Goal: Task Accomplishment & Management: Manage account settings

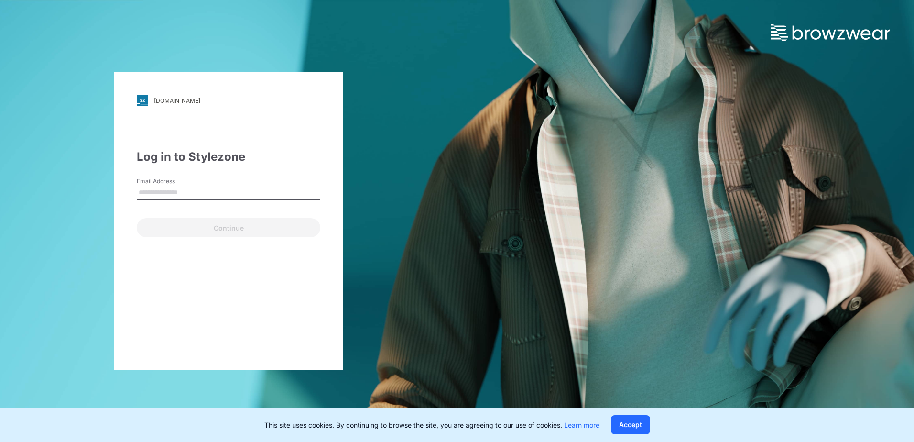
click at [206, 194] on input "Email Address" at bounding box center [229, 192] width 184 height 14
type input "**********"
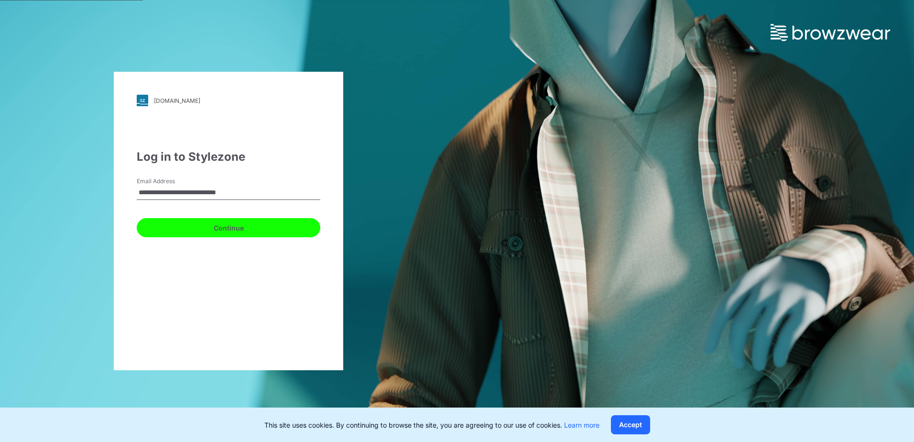
click at [196, 232] on button "Continue" at bounding box center [229, 227] width 184 height 19
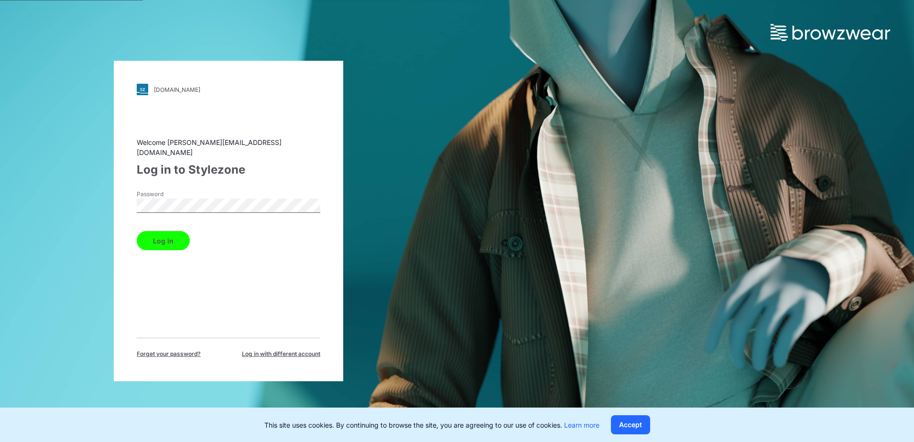
click at [179, 231] on button "Log in" at bounding box center [163, 240] width 53 height 19
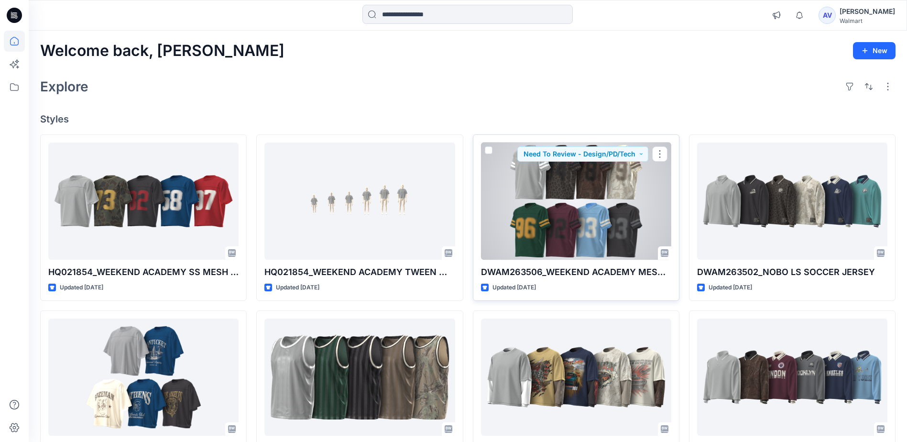
click at [584, 235] on div at bounding box center [576, 200] width 190 height 117
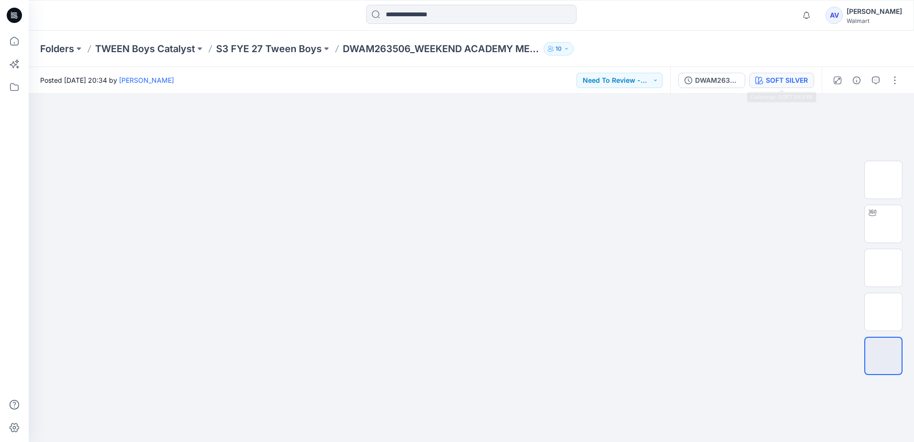
click at [782, 85] on div "SOFT SILVER" at bounding box center [787, 80] width 42 height 11
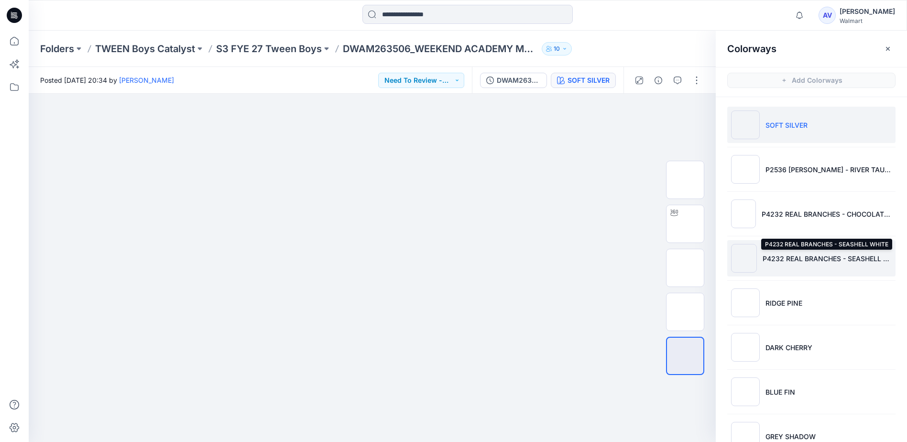
click at [800, 261] on p "P4232 REAL BRANCHES - SEASHELL WHITE" at bounding box center [826, 258] width 129 height 10
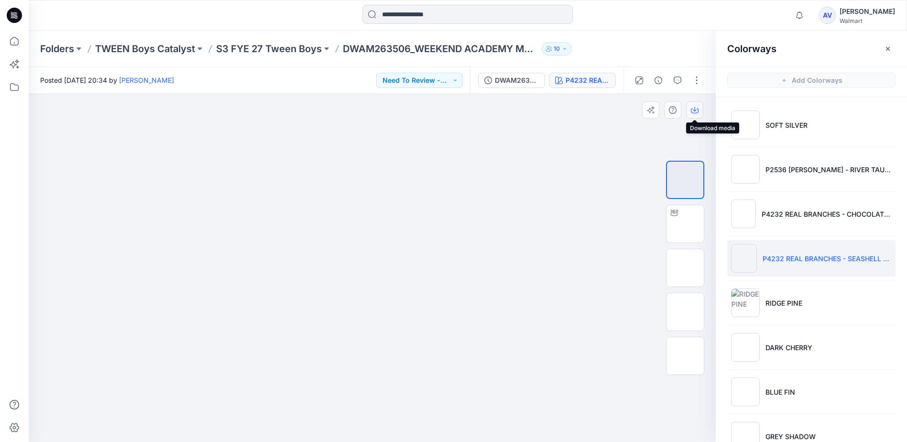
click at [694, 110] on icon "button" at bounding box center [695, 110] width 8 height 8
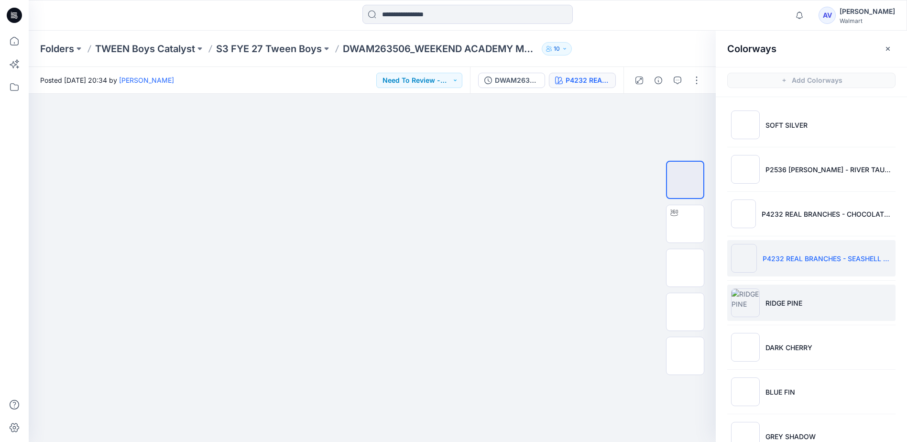
click at [793, 309] on li "RIDGE PINE" at bounding box center [811, 302] width 168 height 36
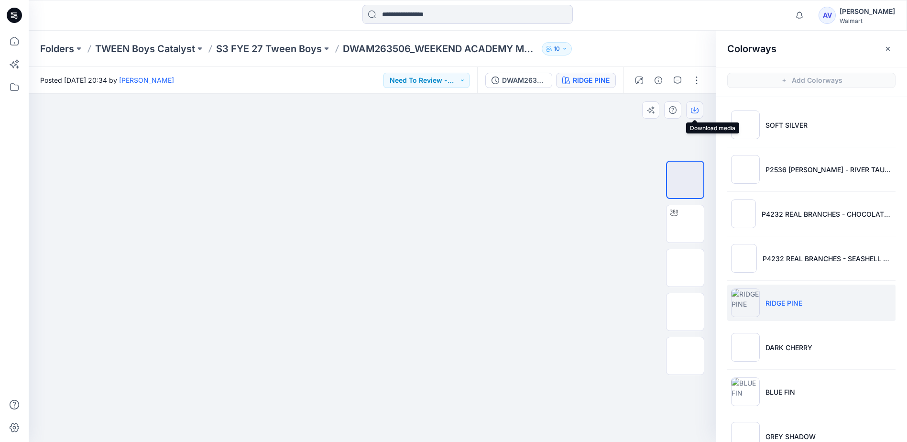
click at [696, 114] on button "button" at bounding box center [694, 109] width 17 height 17
drag, startPoint x: 628, startPoint y: 138, endPoint x: 630, endPoint y: 143, distance: 5.8
click at [630, 143] on div at bounding box center [372, 268] width 687 height 348
click at [865, 24] on div "[PERSON_NAME]" at bounding box center [866, 15] width 55 height 19
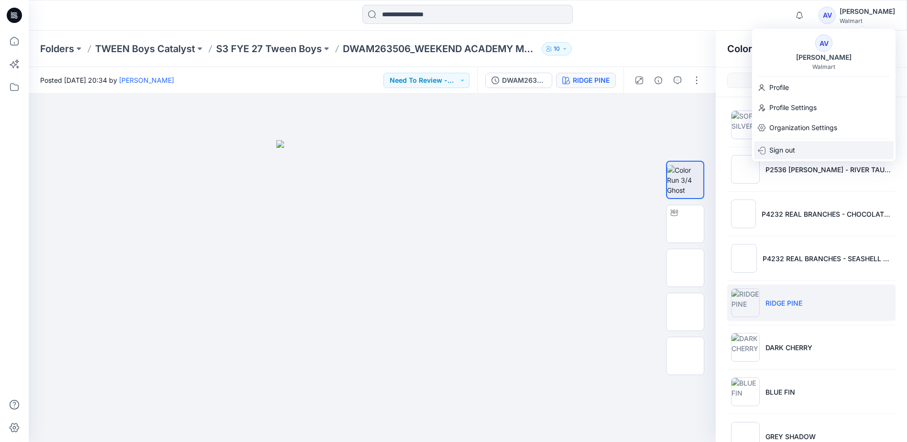
click at [775, 152] on p "Sign out" at bounding box center [782, 150] width 26 height 18
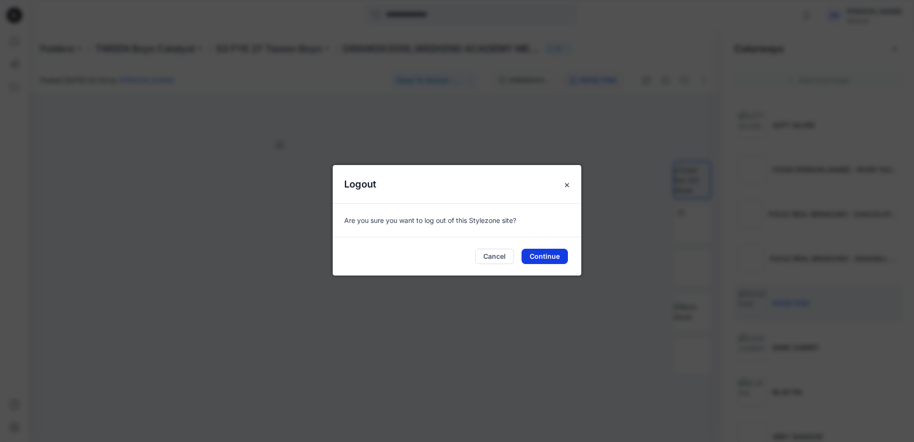
click at [536, 261] on button "Continue" at bounding box center [545, 256] width 46 height 15
